Goal: Task Accomplishment & Management: Complete application form

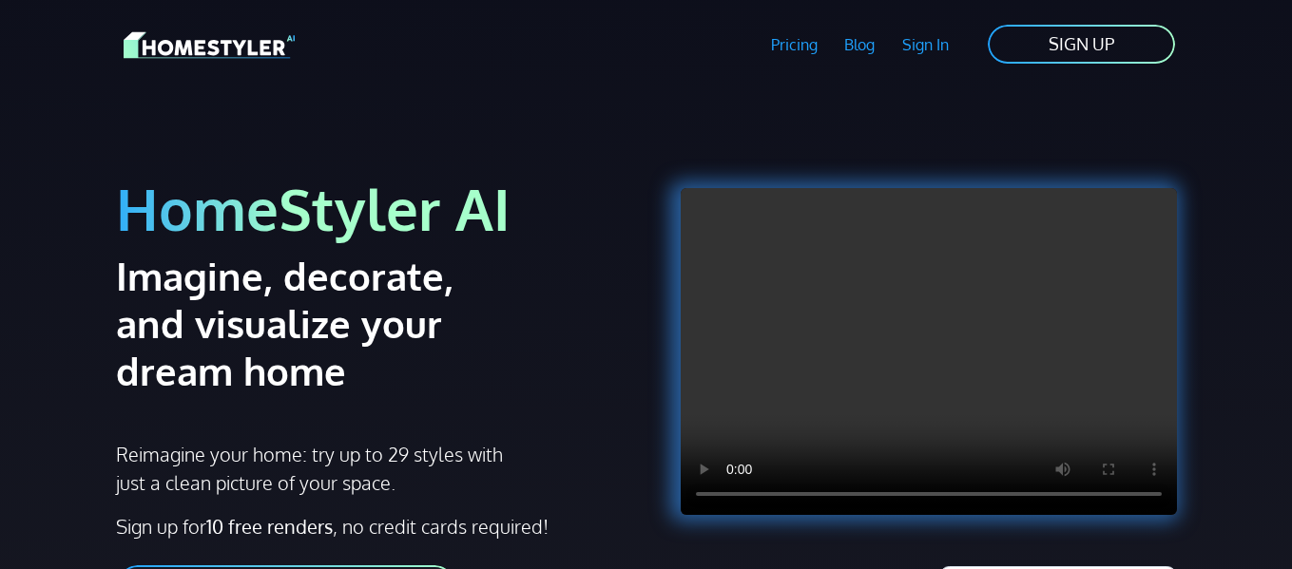
click at [946, 43] on link "Sign In" at bounding box center [926, 45] width 74 height 44
click at [1101, 42] on link "SIGN UP" at bounding box center [1081, 44] width 191 height 43
click at [1096, 37] on link "SIGN UP" at bounding box center [1081, 44] width 191 height 43
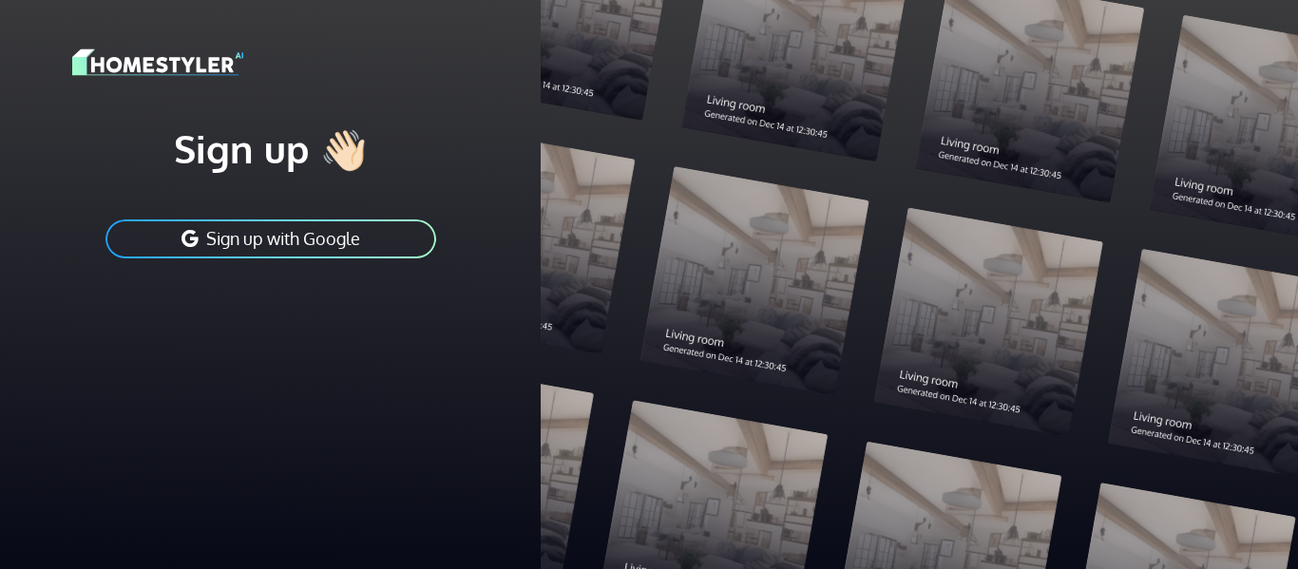
click at [1096, 37] on div at bounding box center [919, 284] width 757 height 569
click at [362, 251] on button "Sign up with Google" at bounding box center [271, 239] width 335 height 43
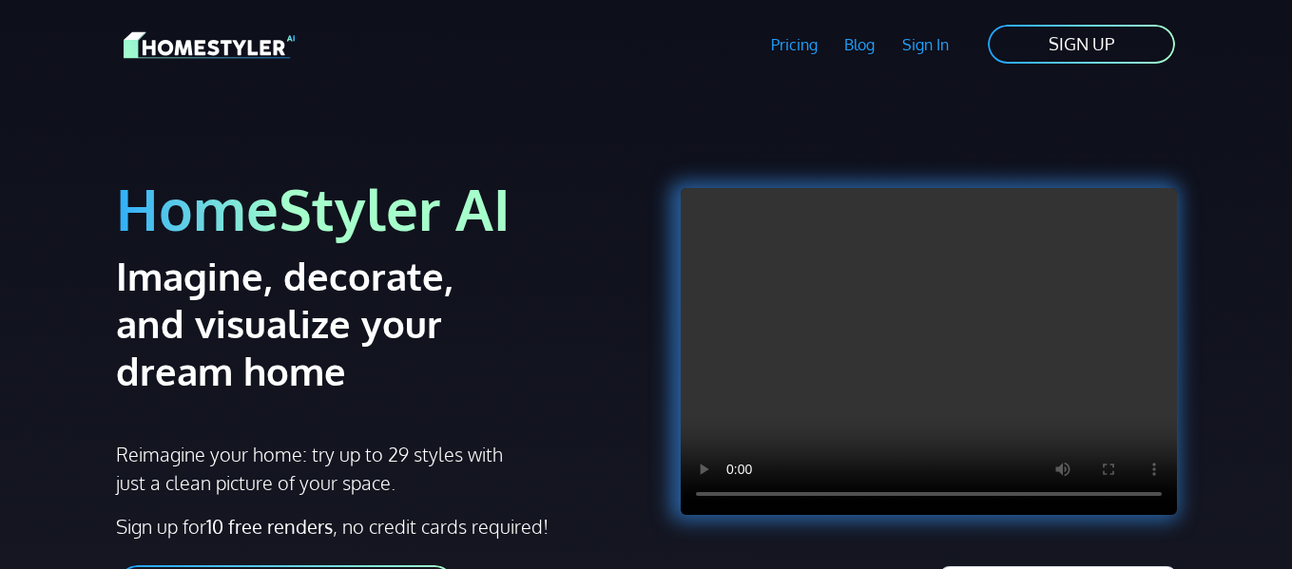
click at [990, 50] on link "SIGN UP" at bounding box center [1081, 44] width 191 height 43
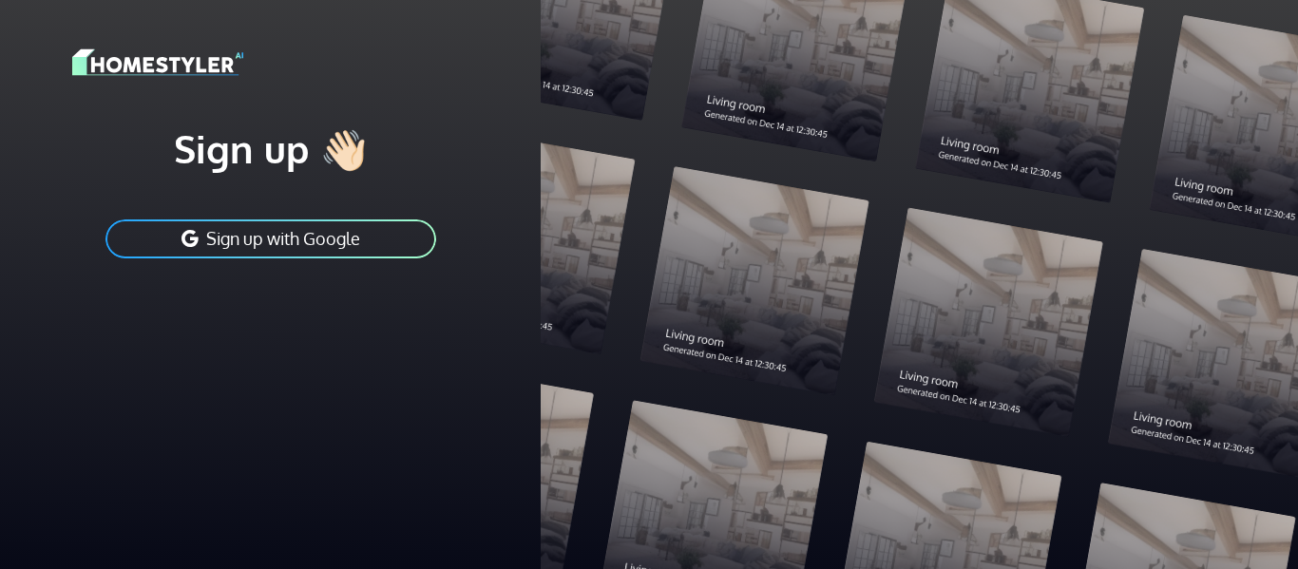
click at [276, 249] on button "Sign up with Google" at bounding box center [271, 239] width 335 height 43
